Goal: Task Accomplishment & Management: Manage account settings

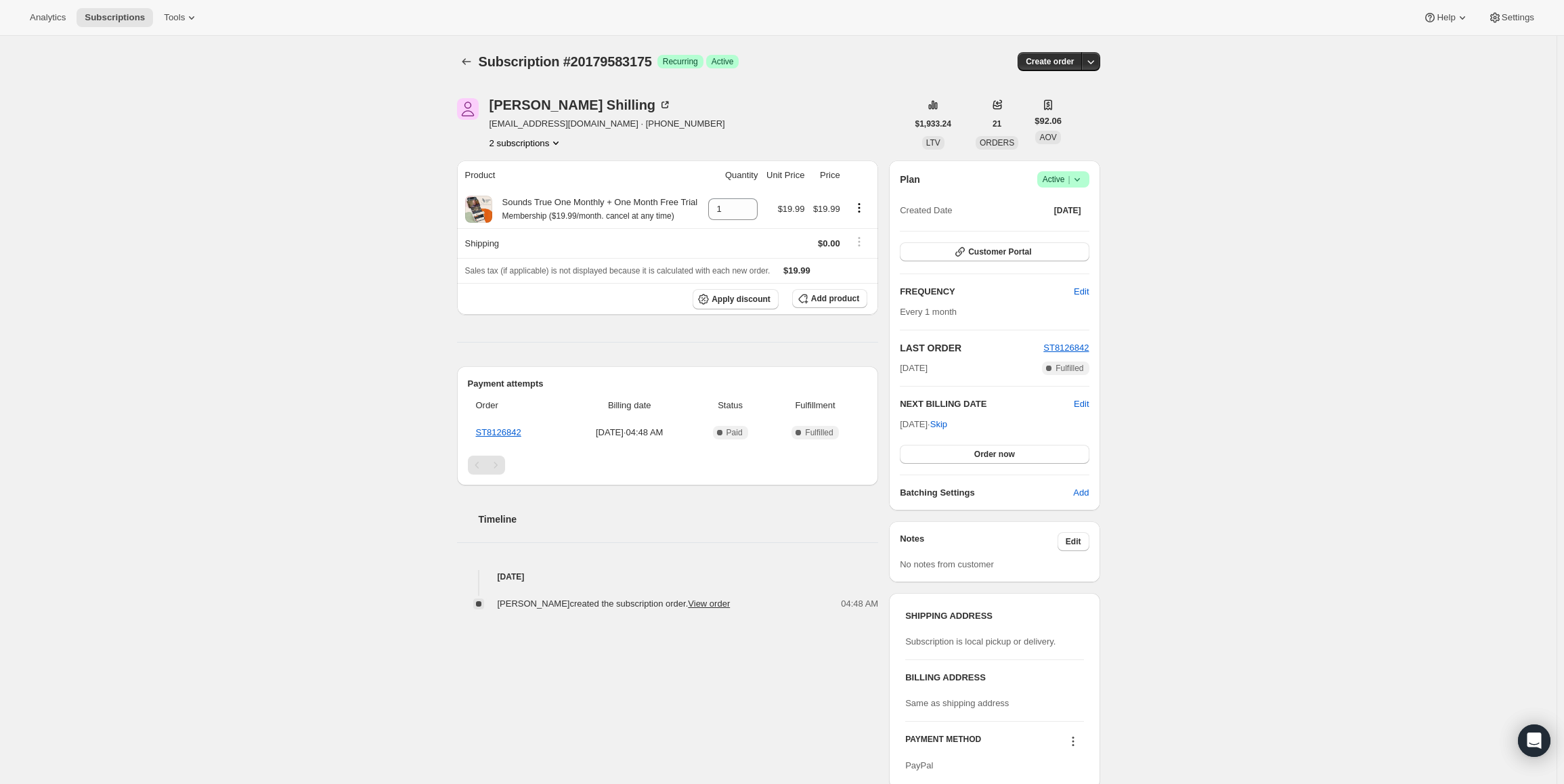
drag, startPoint x: 904, startPoint y: 427, endPoint x: 950, endPoint y: 423, distance: 46.2
click at [947, 423] on span "[DATE] · Skip" at bounding box center [924, 424] width 47 height 10
copy span "[DATE]"
click at [1069, 179] on span "Active |" at bounding box center [1063, 179] width 42 height 14
click at [1052, 209] on span "Pause subscription" at bounding box center [1066, 206] width 74 height 10
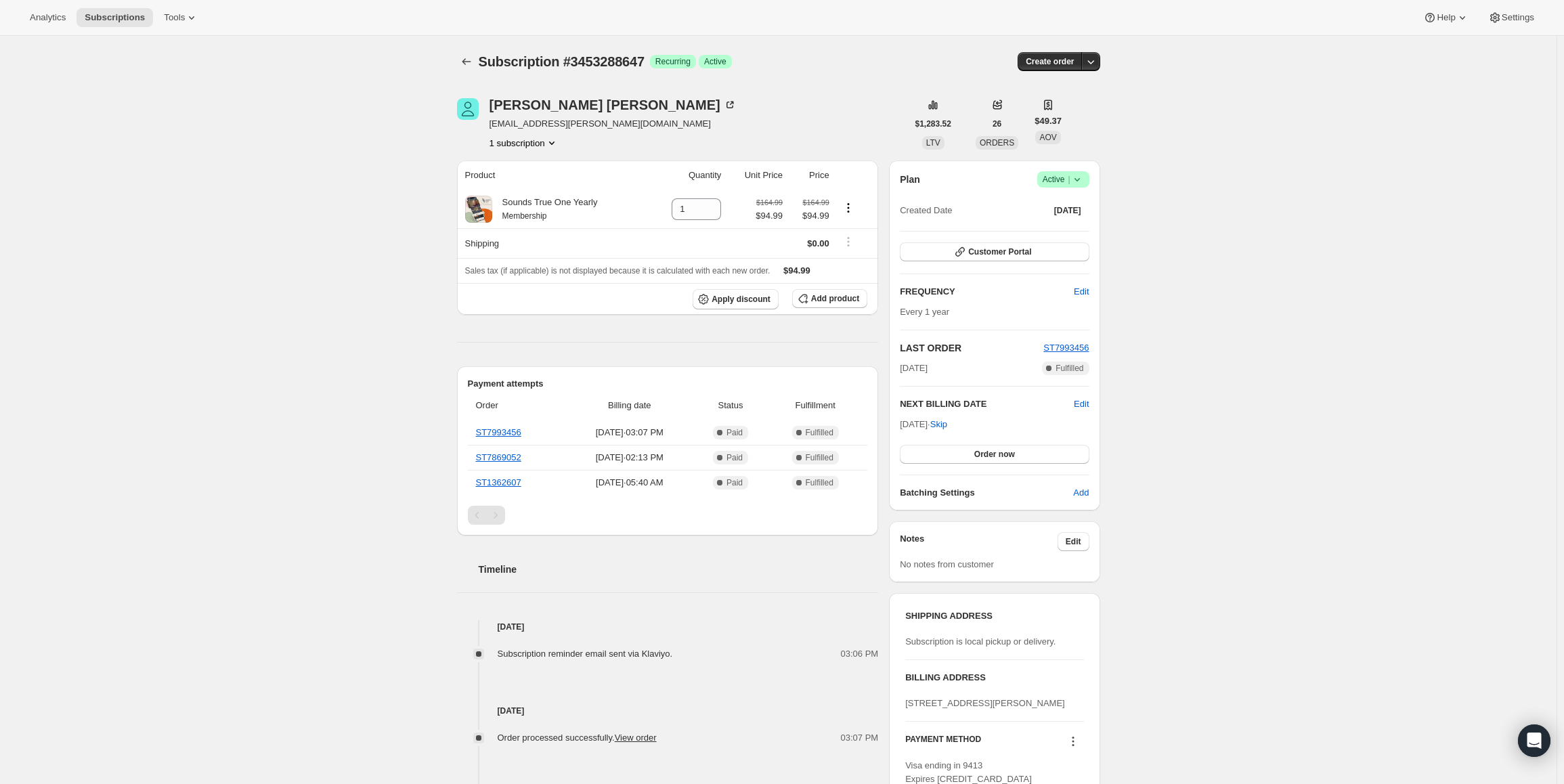
click at [1080, 184] on icon at bounding box center [1077, 179] width 14 height 14
click at [1061, 205] on span "Pause subscription" at bounding box center [1066, 206] width 74 height 10
